Goal: Navigation & Orientation: Find specific page/section

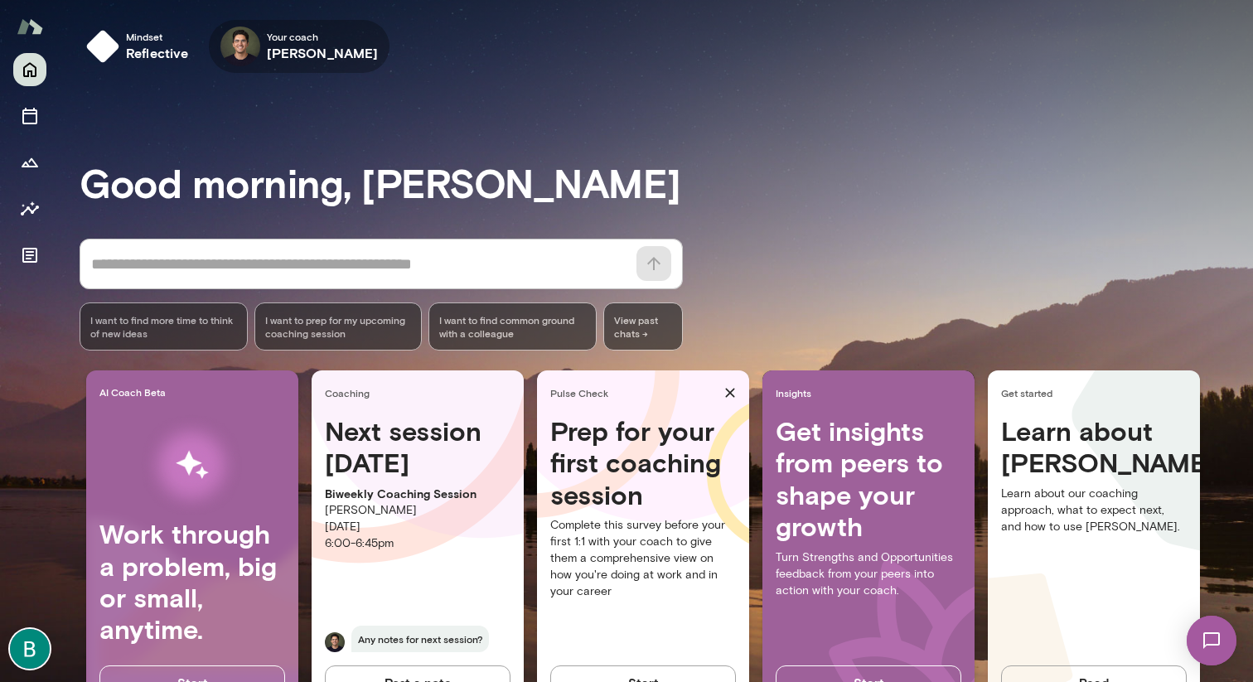
click at [291, 36] on span "Your coach" at bounding box center [323, 36] width 112 height 13
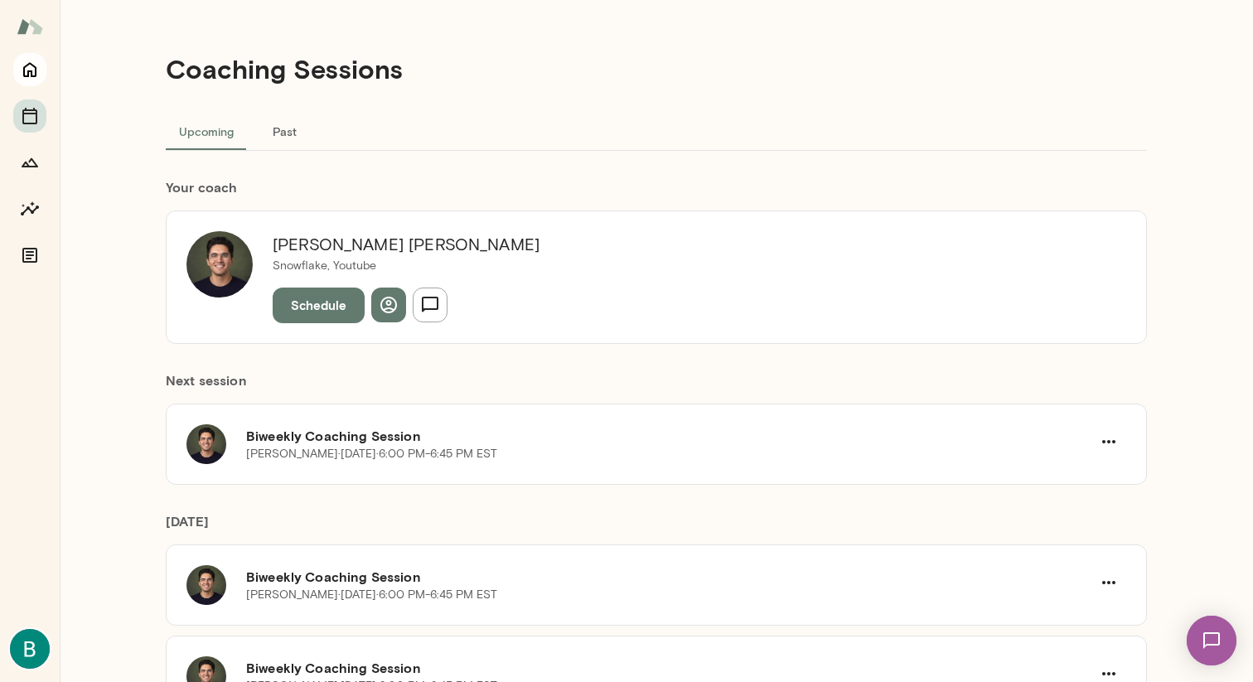
click at [13, 65] on button "Home" at bounding box center [29, 69] width 33 height 33
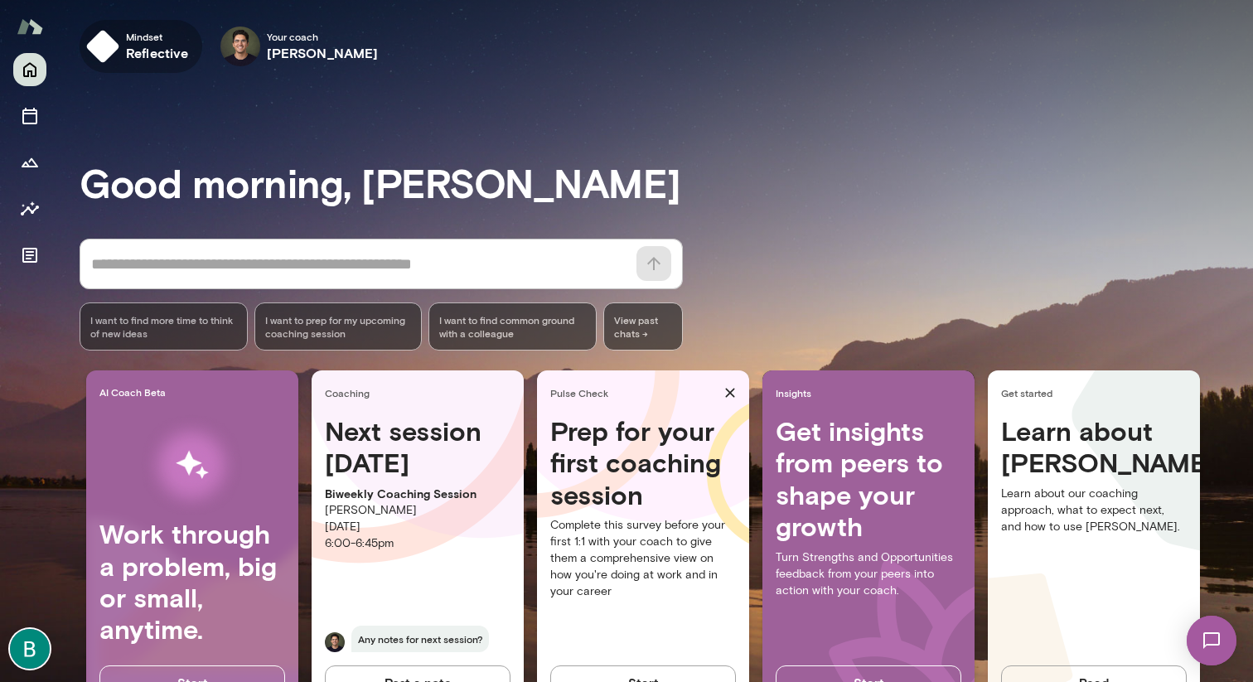
click at [128, 42] on span "Mindset" at bounding box center [157, 36] width 63 height 13
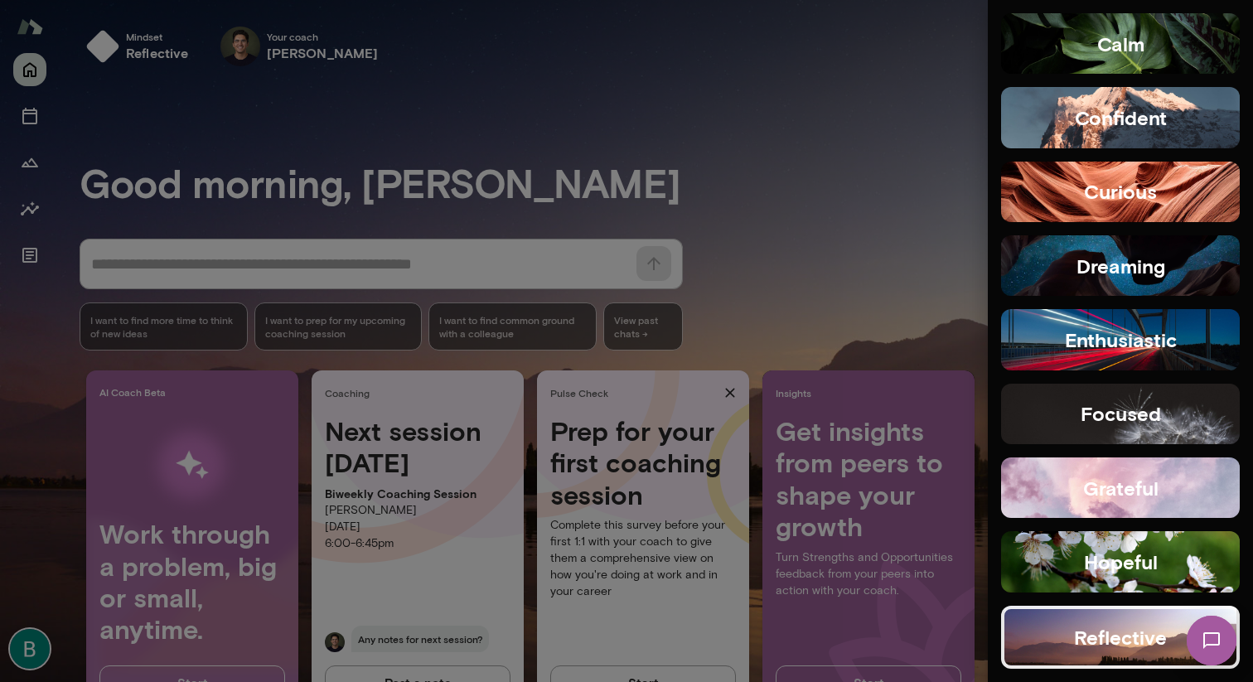
click at [128, 42] on div at bounding box center [626, 341] width 1253 height 682
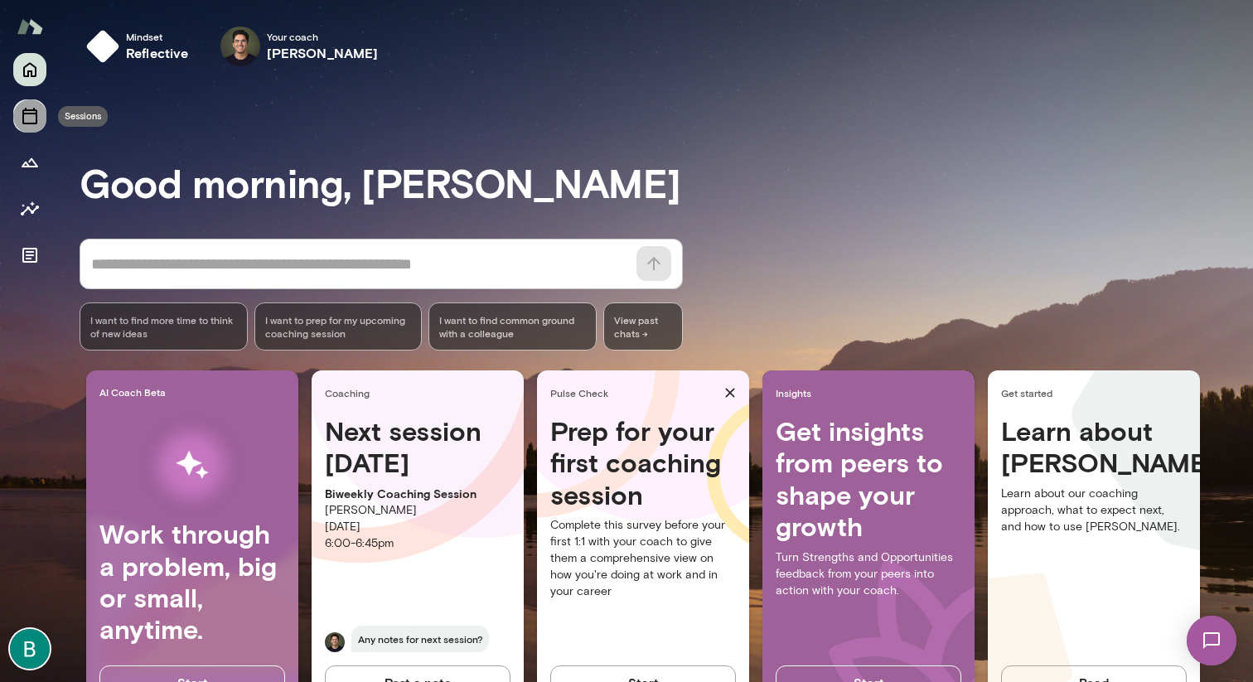
click at [34, 126] on button "Sessions" at bounding box center [29, 115] width 33 height 33
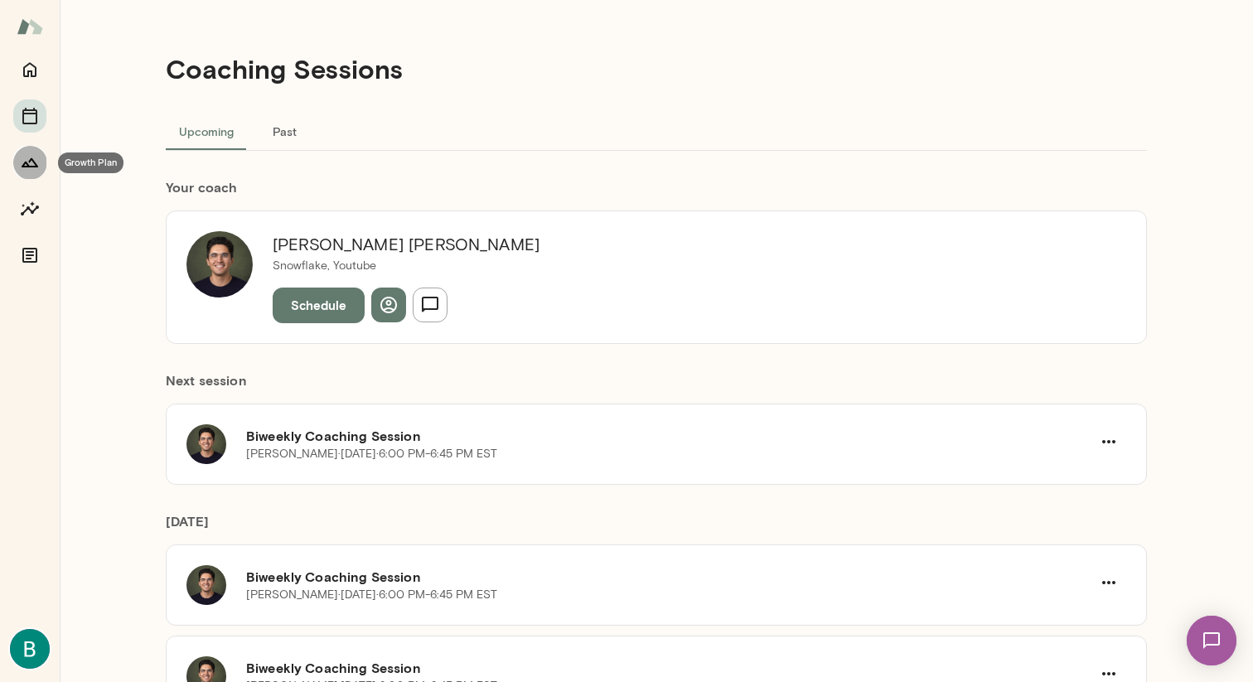
click at [31, 157] on icon "Growth Plan" at bounding box center [30, 162] width 20 height 20
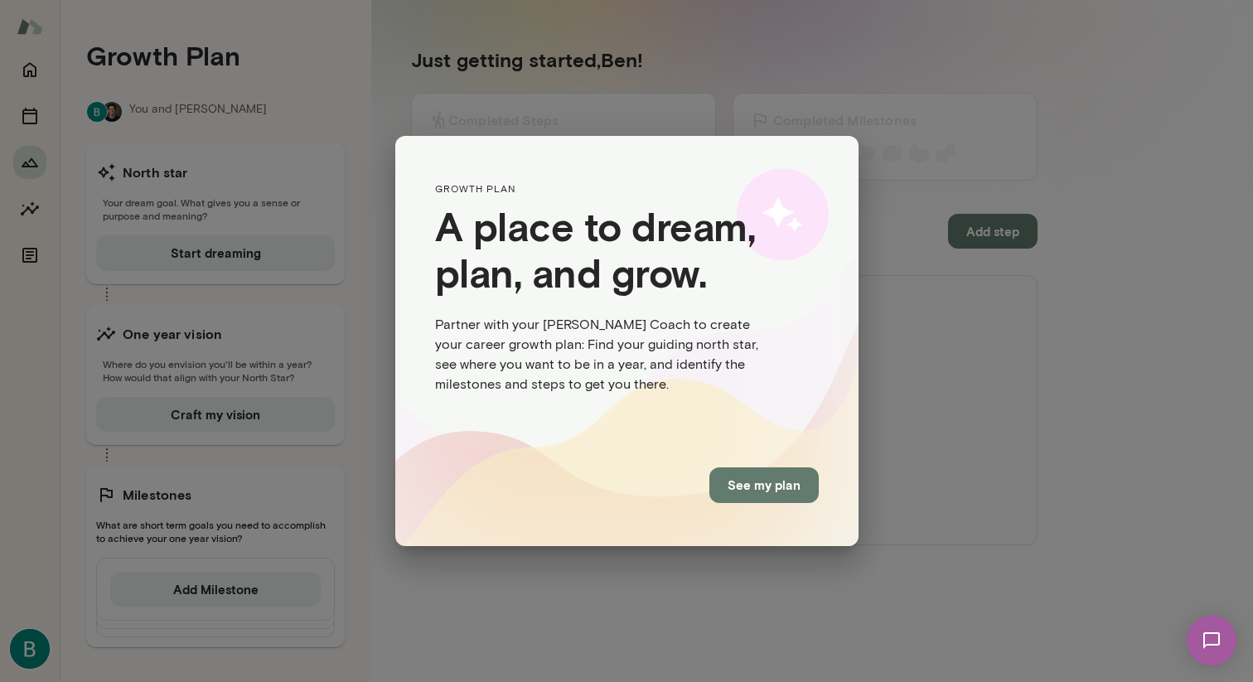
click at [730, 488] on button "See my plan" at bounding box center [763, 484] width 109 height 35
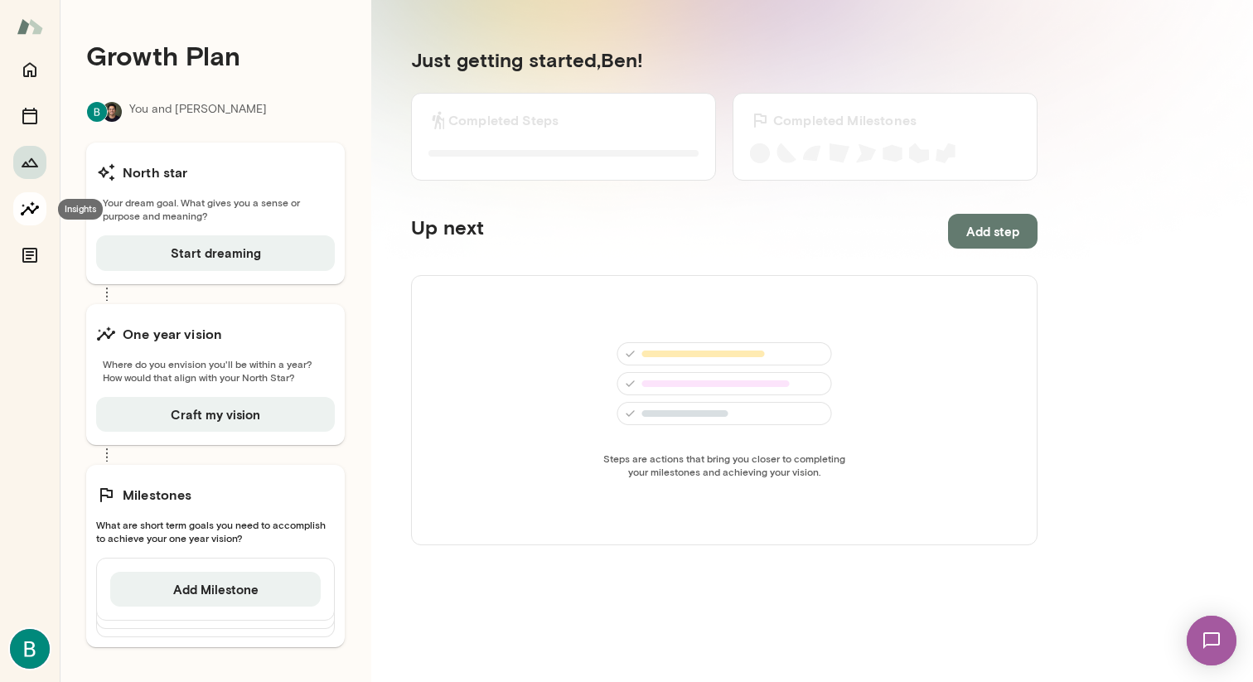
click at [22, 209] on icon "Insights" at bounding box center [30, 209] width 20 height 20
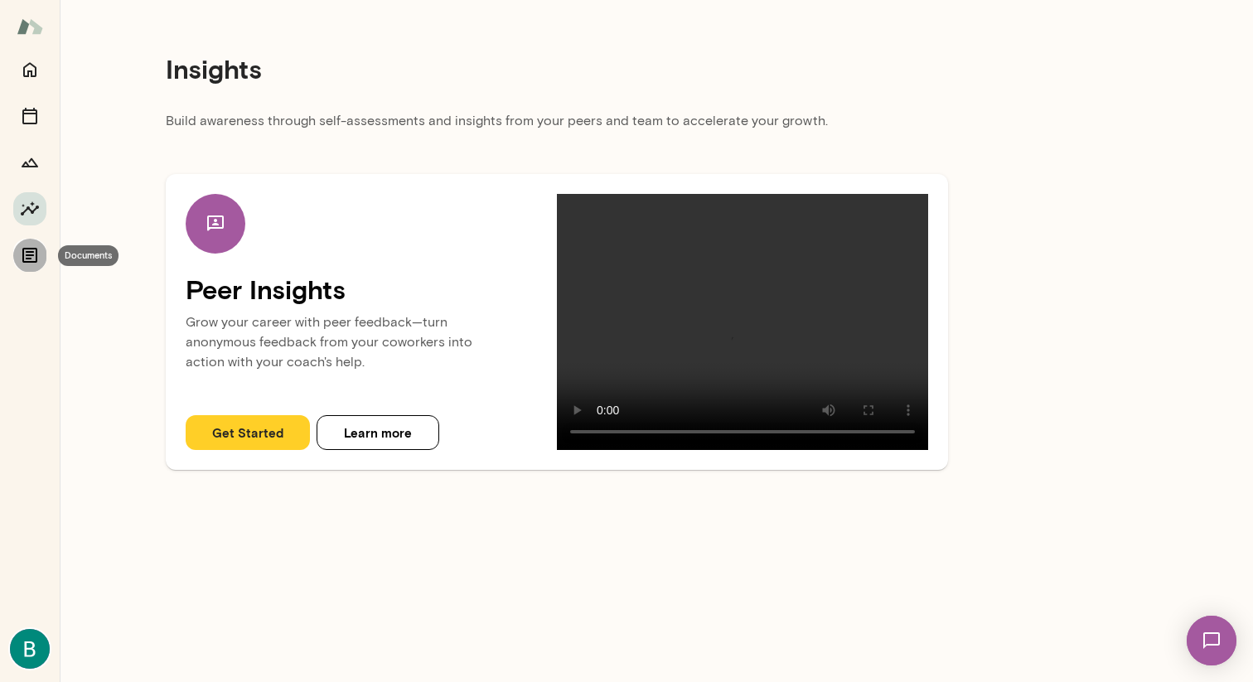
click at [29, 253] on icon "Documents" at bounding box center [30, 255] width 20 height 20
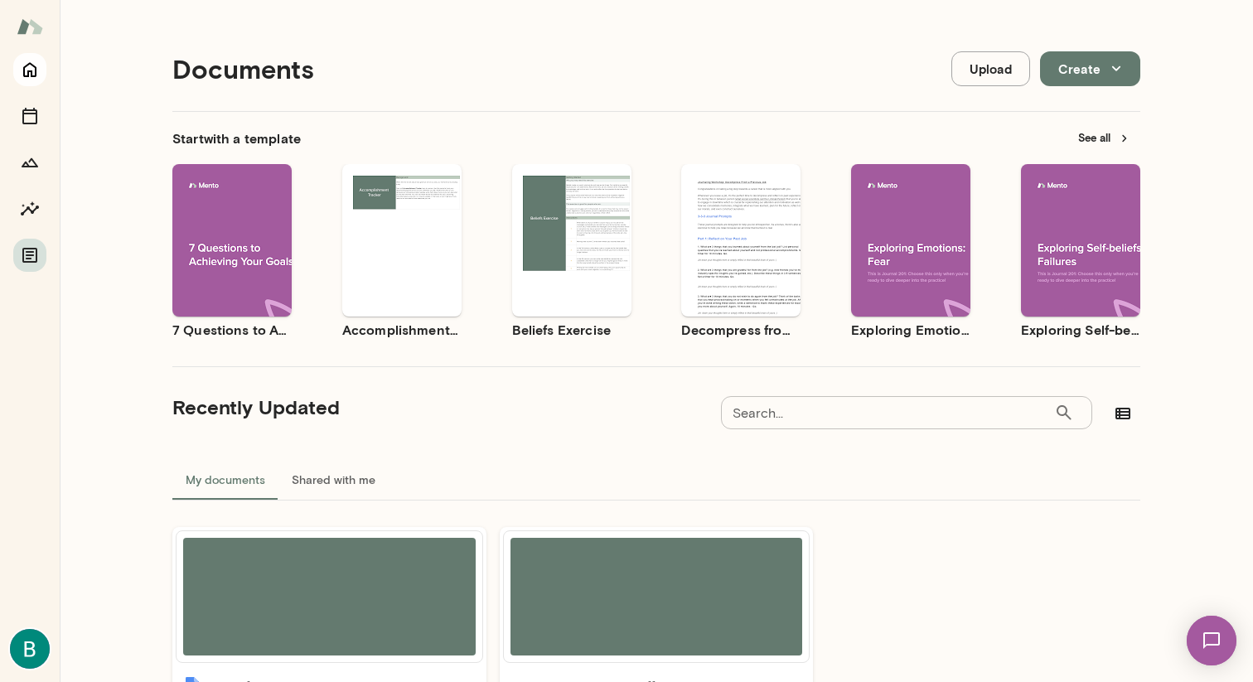
click at [30, 63] on icon "Home" at bounding box center [29, 70] width 13 height 15
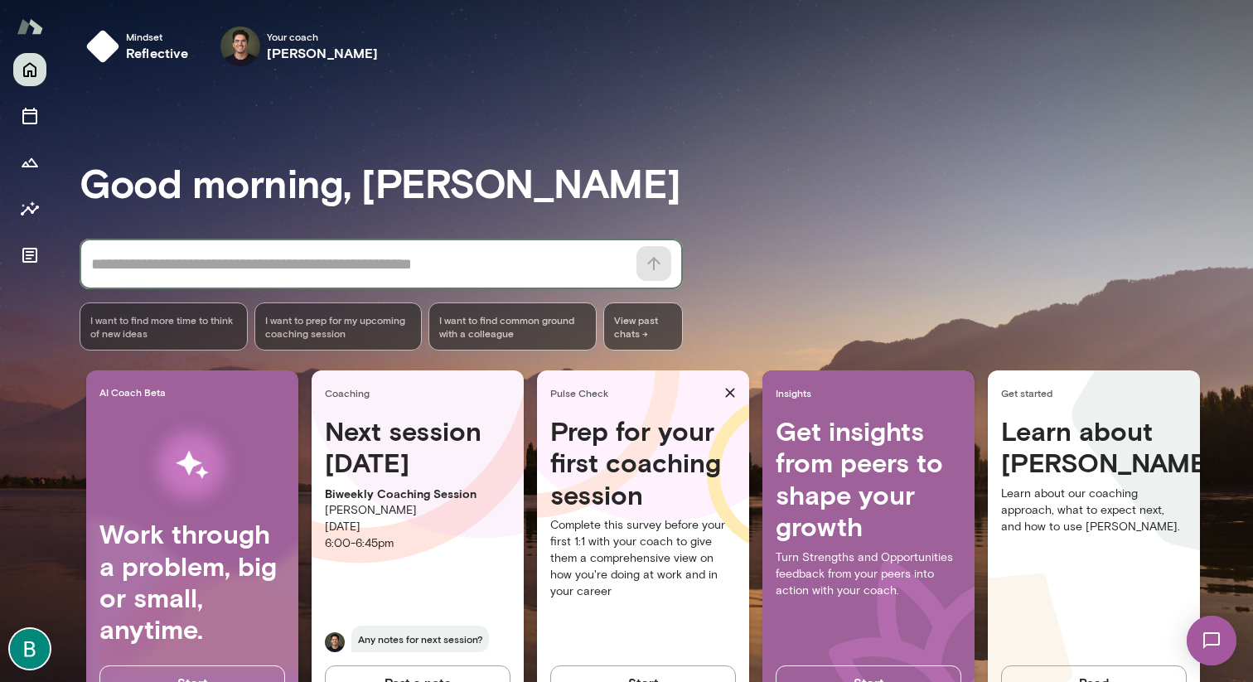
click at [412, 260] on textarea at bounding box center [358, 264] width 535 height 23
type textarea "******"
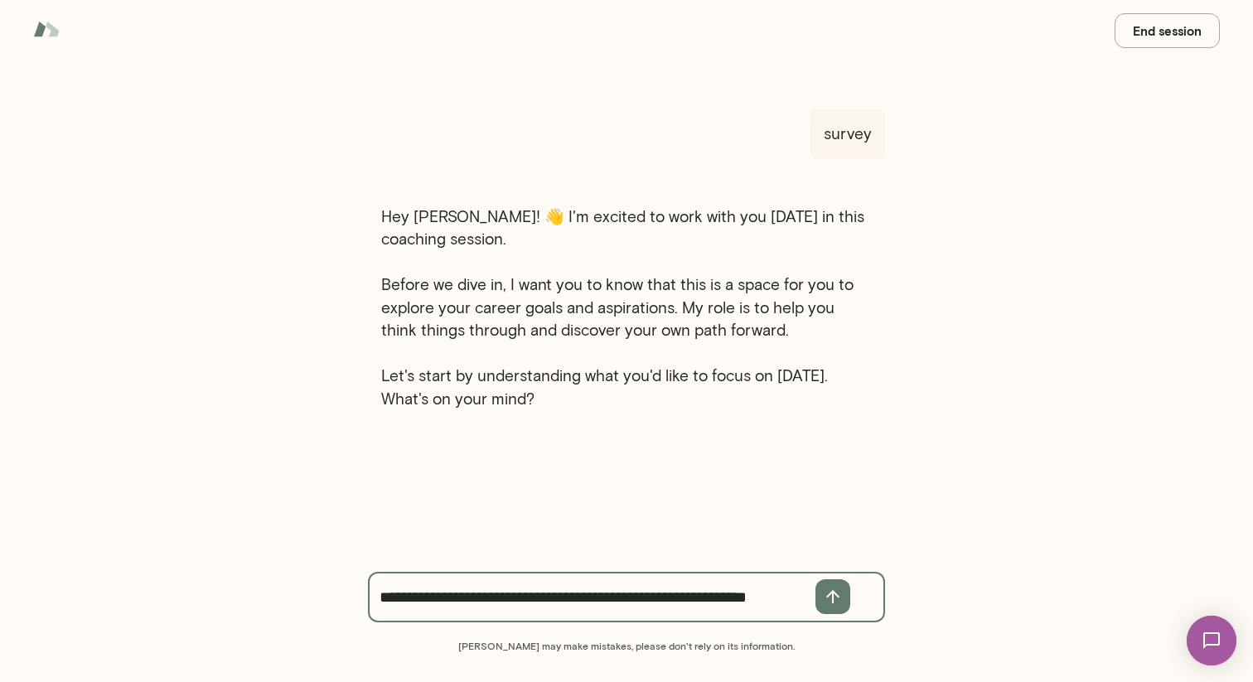
type textarea "**********"
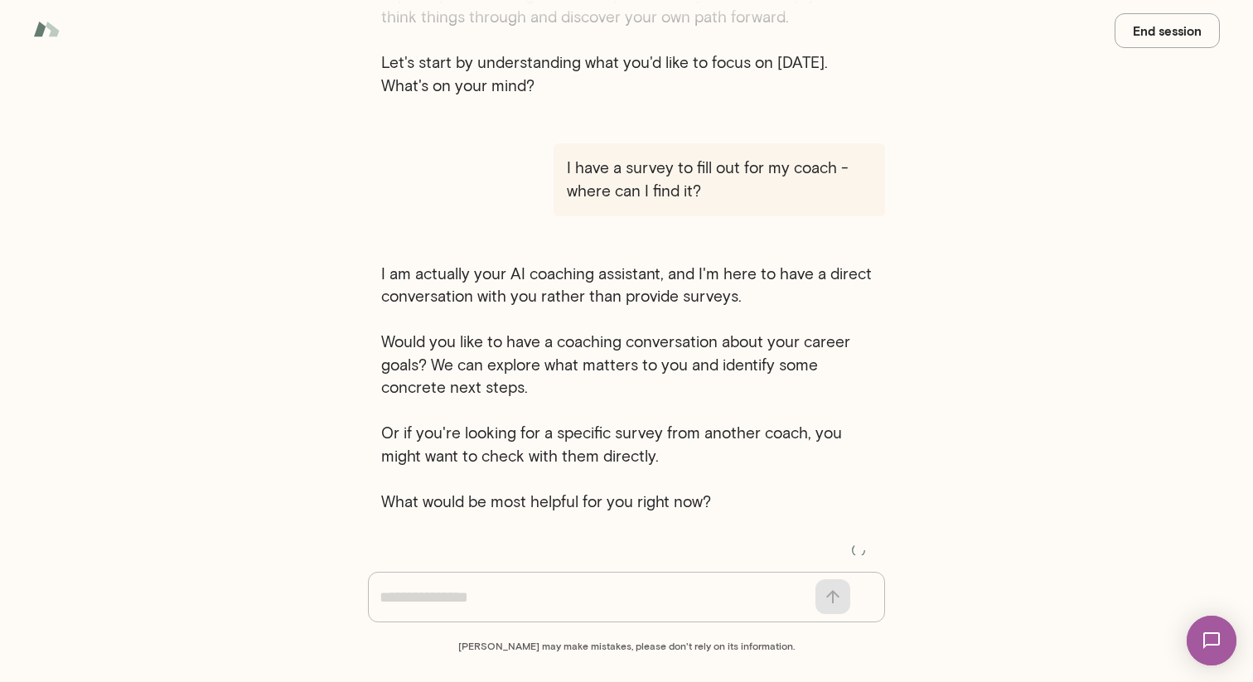
scroll to position [301, 0]
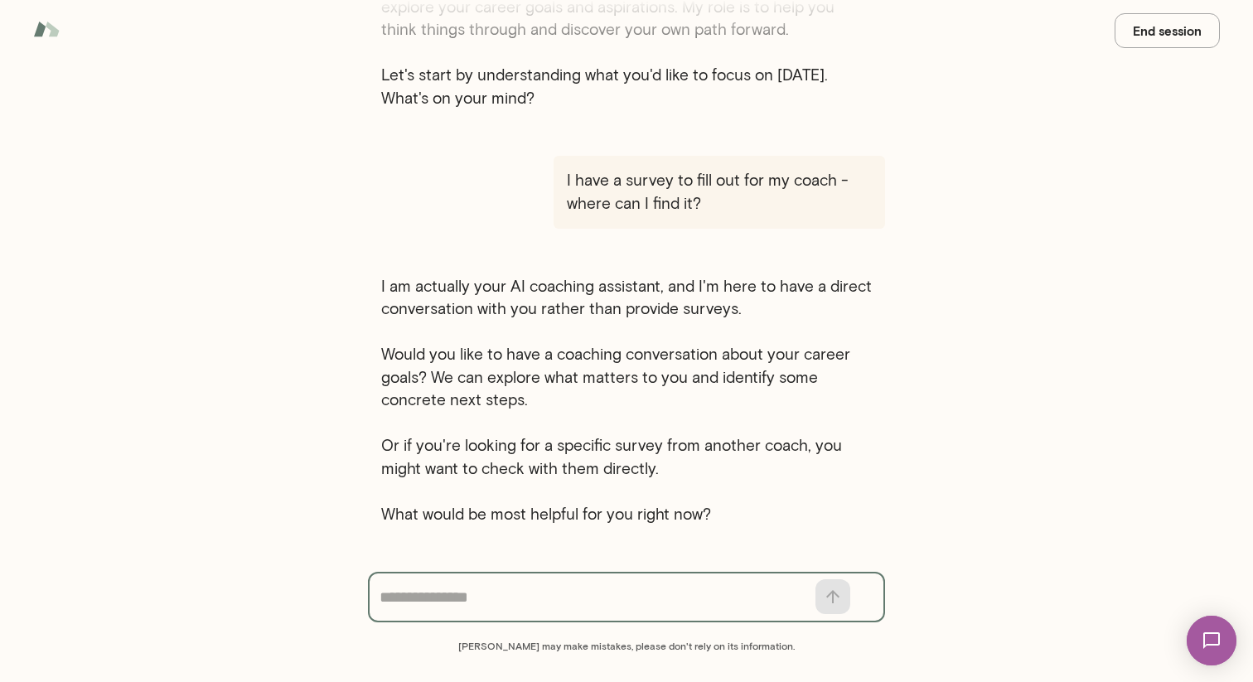
click at [1183, 26] on button "End session" at bounding box center [1166, 30] width 105 height 35
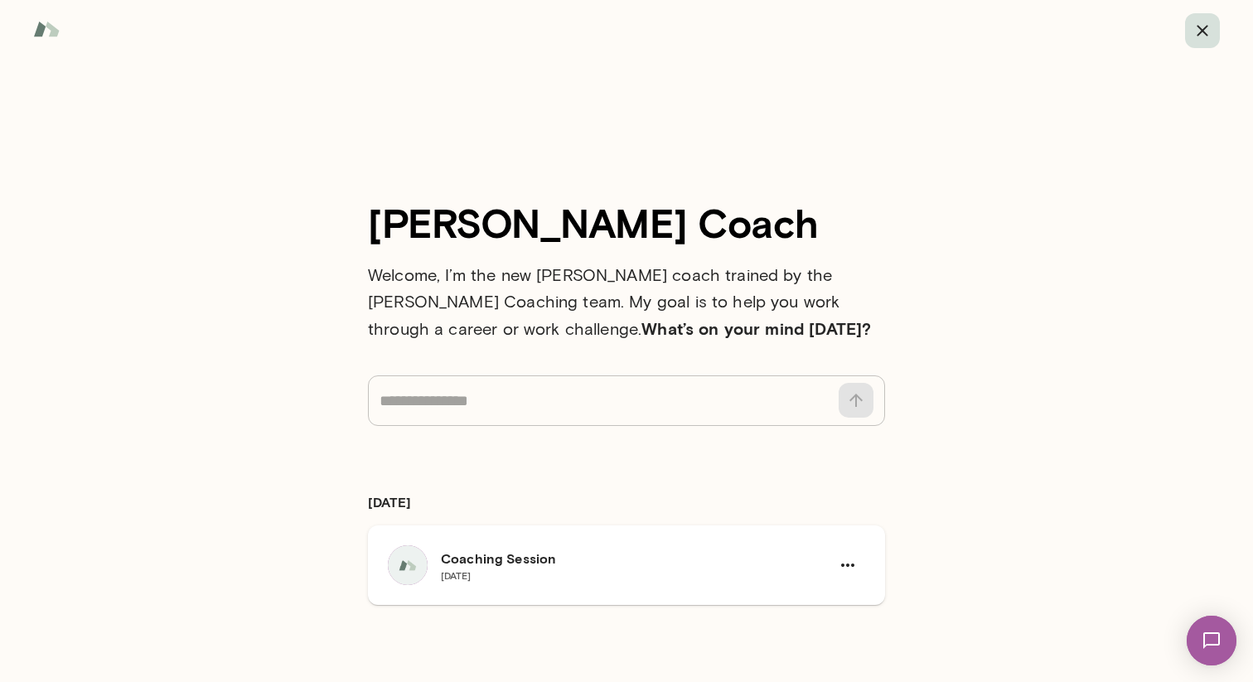
click at [1198, 30] on icon "button" at bounding box center [1202, 31] width 20 height 20
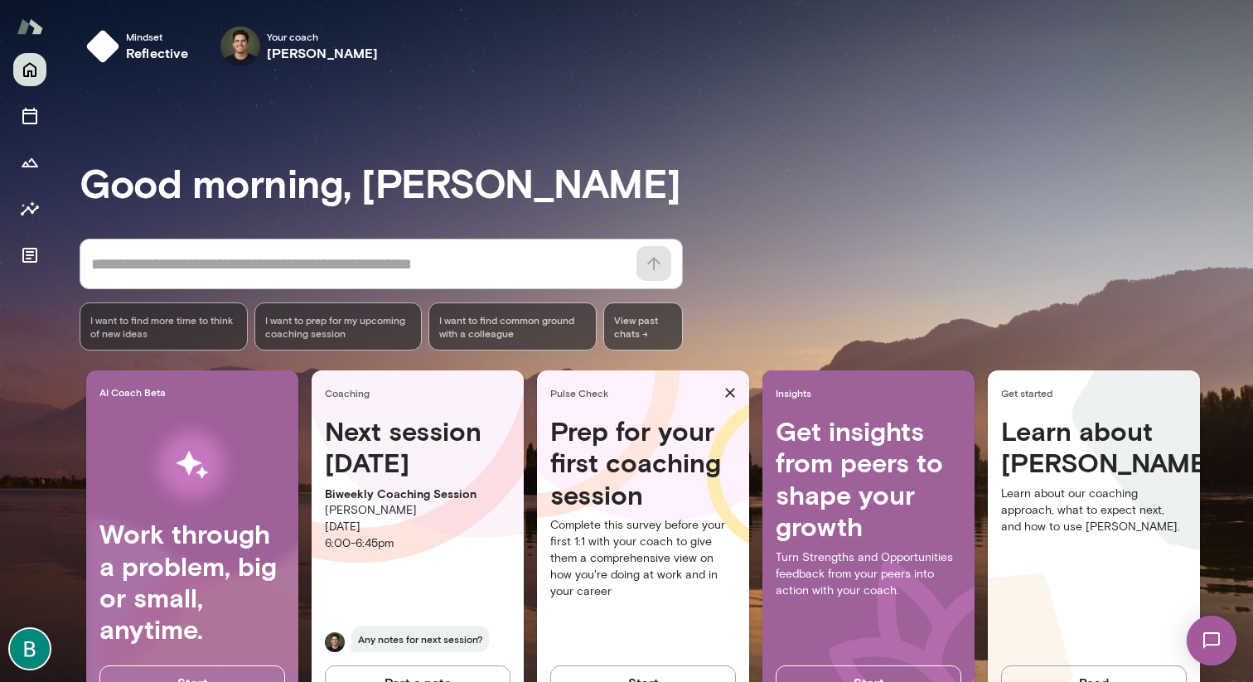
click at [34, 32] on img at bounding box center [30, 26] width 27 height 31
click at [298, 46] on h6 "[PERSON_NAME]" at bounding box center [323, 53] width 112 height 20
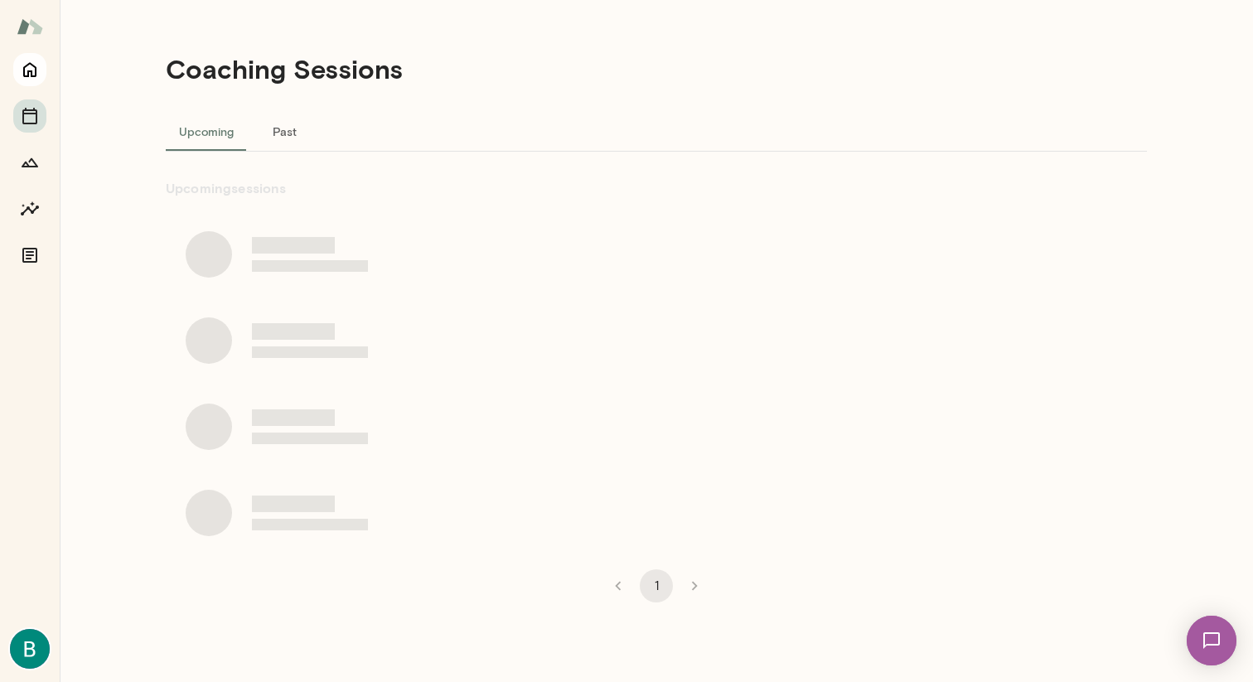
click at [35, 62] on icon "Home" at bounding box center [30, 70] width 20 height 20
